Goal: Information Seeking & Learning: Understand process/instructions

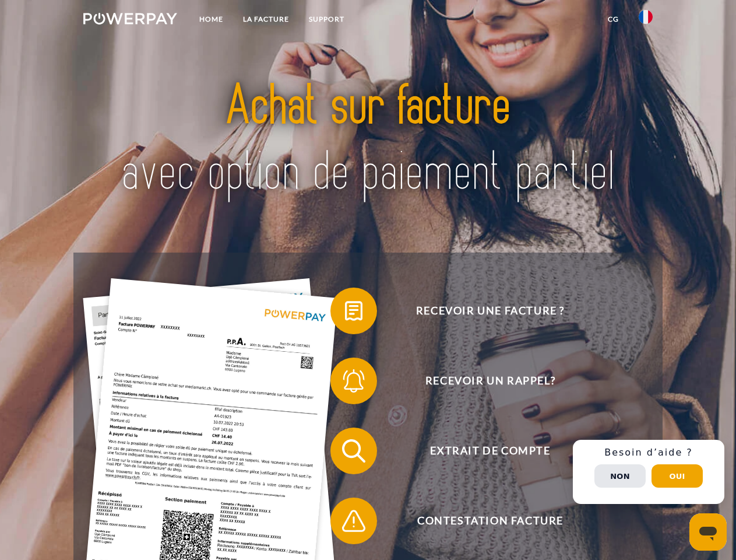
click at [130, 20] on img at bounding box center [130, 19] width 94 height 12
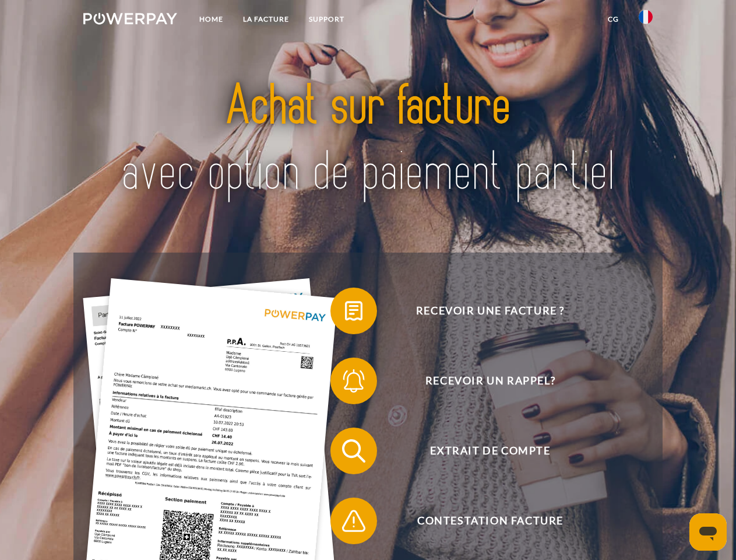
click at [646, 20] on img at bounding box center [646, 17] width 14 height 14
click at [613, 19] on link "CG" at bounding box center [613, 19] width 31 height 21
click at [345, 313] on span at bounding box center [336, 311] width 58 height 58
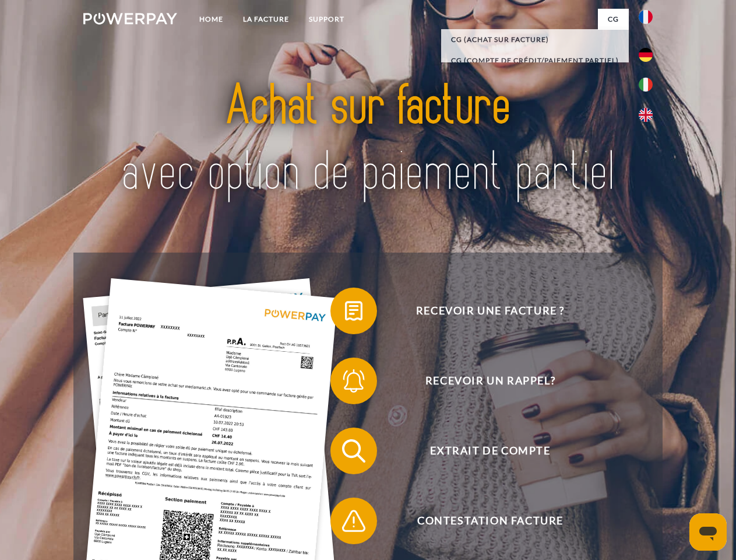
click at [345, 383] on span at bounding box center [336, 380] width 58 height 58
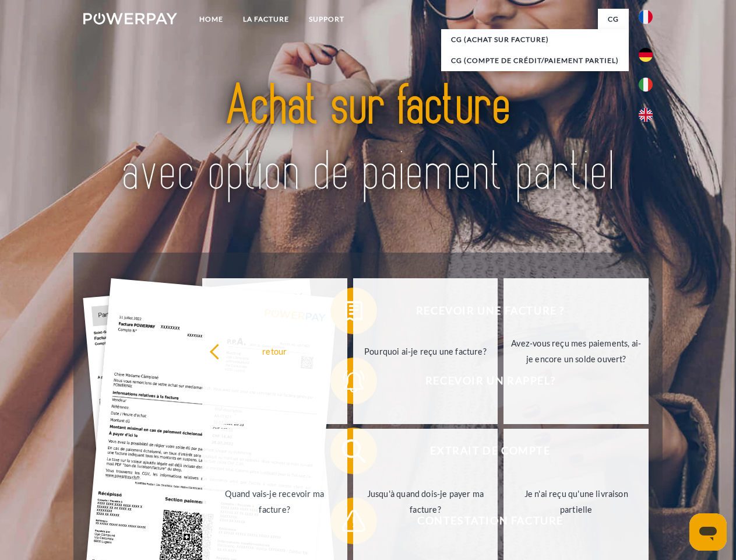
click at [353, 453] on link "Jusqu'à quand dois-je payer ma facture?" at bounding box center [425, 501] width 145 height 146
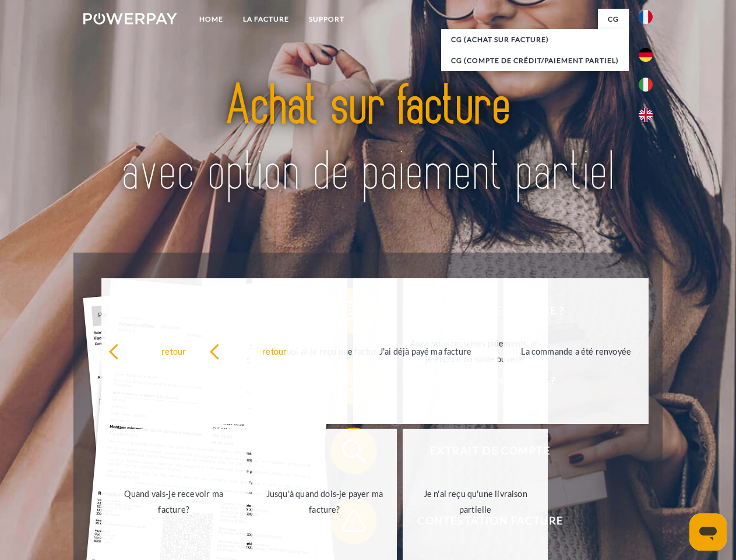
click at [345, 523] on span at bounding box center [336, 520] width 58 height 58
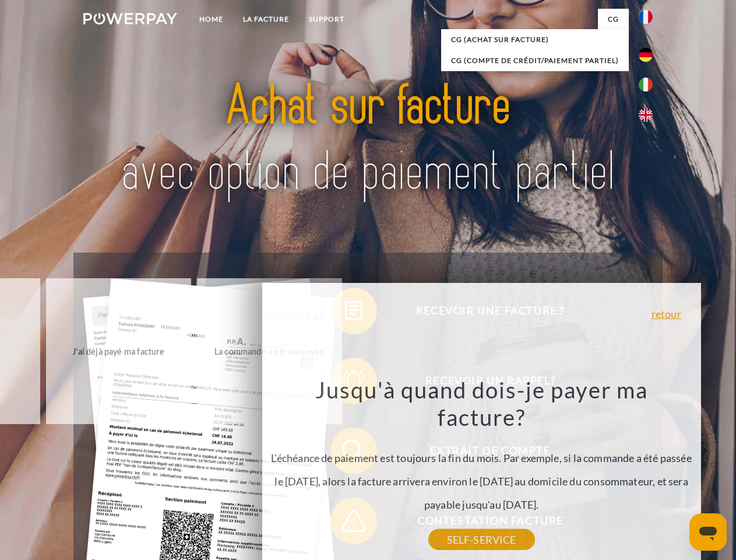
click at [649, 472] on div "Recevoir une facture ? Recevoir un rappel? Extrait de compte retour" at bounding box center [367, 485] width 589 height 466
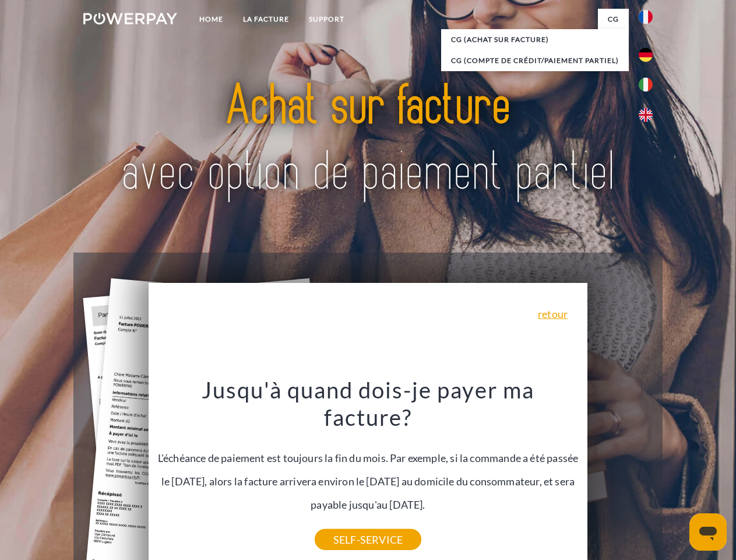
click at [620, 474] on span "Extrait de compte" at bounding box center [490, 450] width 286 height 47
click at [677, 476] on header "Home LA FACTURE Support" at bounding box center [368, 402] width 736 height 805
